Goal: Task Accomplishment & Management: Manage account settings

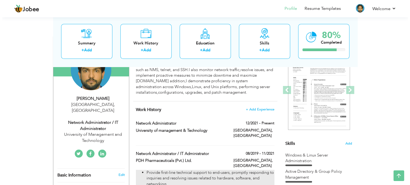
scroll to position [64, 0]
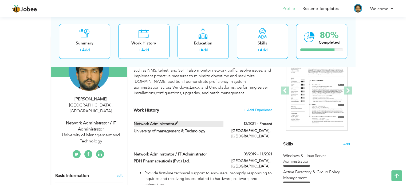
click at [168, 125] on label "Network Administrator" at bounding box center [179, 124] width 90 height 6
type input "Network Administrator"
type input "University of management & Technology"
type input "12/2021"
type input "[GEOGRAPHIC_DATA]"
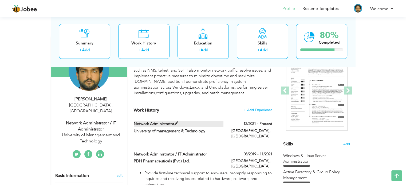
type input "[GEOGRAPHIC_DATA]"
checkbox input "true"
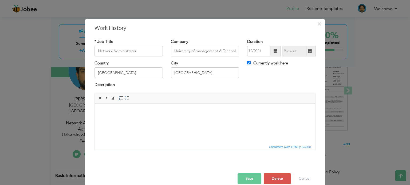
click at [150, 114] on html at bounding box center [205, 112] width 220 height 16
click at [189, 120] on html at bounding box center [205, 112] width 220 height 16
drag, startPoint x: 167, startPoint y: 122, endPoint x: 126, endPoint y: 119, distance: 41.7
click at [126, 119] on html at bounding box center [205, 112] width 220 height 16
drag, startPoint x: 114, startPoint y: 114, endPoint x: 103, endPoint y: 114, distance: 11.2
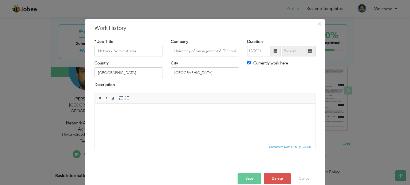
click at [103, 114] on body at bounding box center [205, 112] width 210 height 6
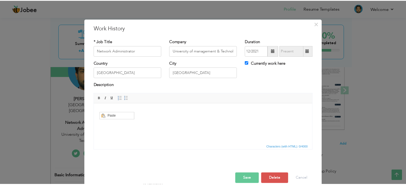
scroll to position [0, 0]
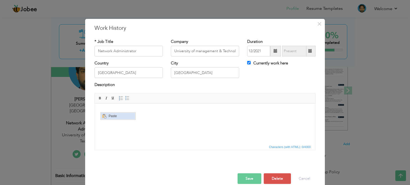
click at [112, 119] on span "Paste" at bounding box center [121, 116] width 28 height 6
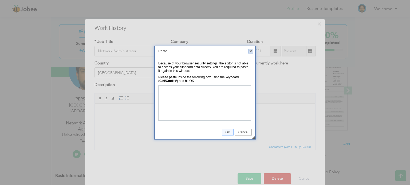
click at [251, 51] on link "X" at bounding box center [250, 51] width 5 height 5
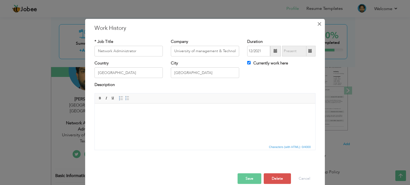
click at [317, 25] on span "×" at bounding box center [319, 24] width 5 height 10
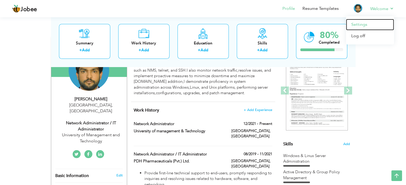
click at [358, 23] on link "Settings" at bounding box center [370, 24] width 48 height 11
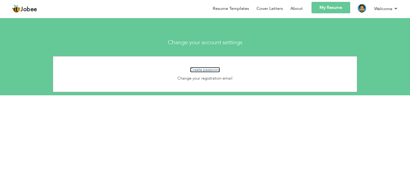
click at [207, 69] on link "Create password" at bounding box center [205, 69] width 30 height 5
